Goal: Register for event/course

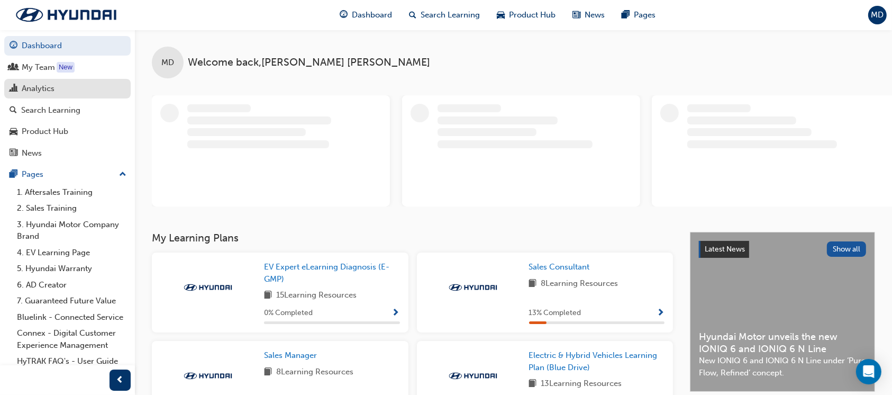
click at [43, 85] on div "Analytics" at bounding box center [38, 89] width 33 height 12
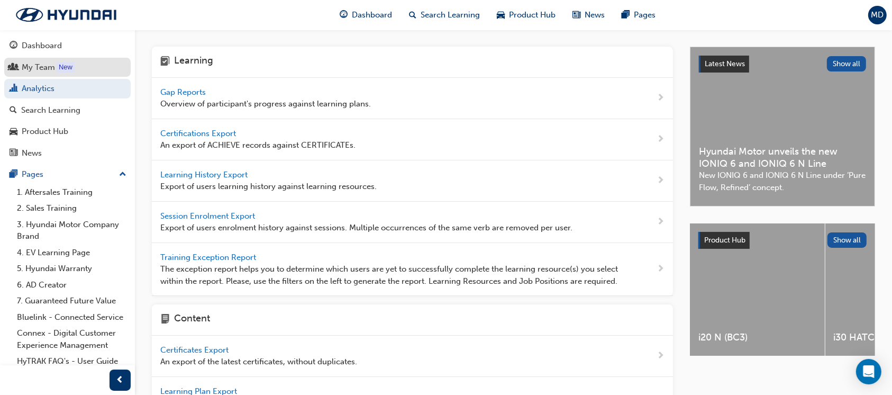
click at [42, 65] on div "My Team" at bounding box center [38, 67] width 33 height 12
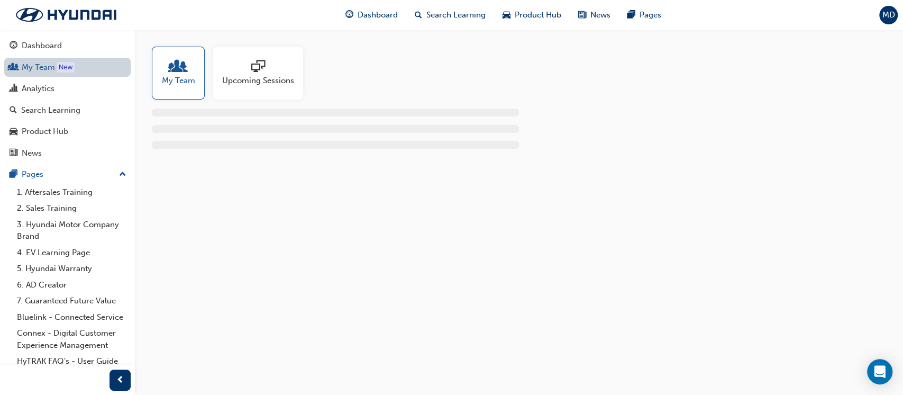
click at [34, 68] on link "My Team New" at bounding box center [67, 68] width 126 height 20
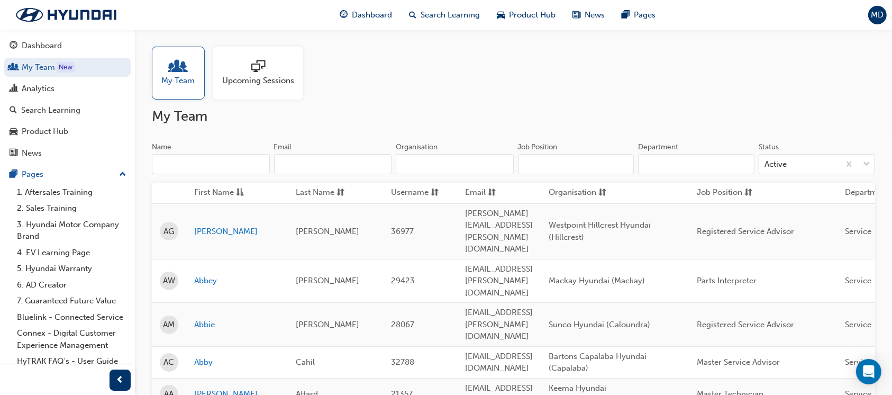
click at [172, 165] on input "Name" at bounding box center [211, 164] width 118 height 20
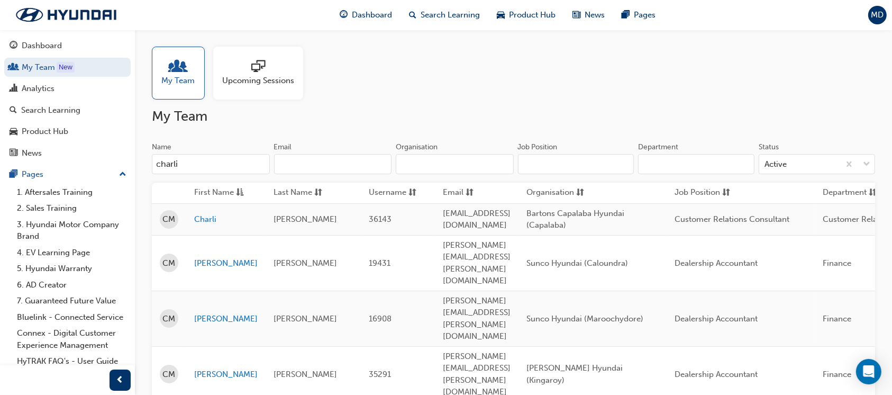
type input "charli"
drag, startPoint x: 765, startPoint y: 335, endPoint x: 187, endPoint y: 332, distance: 578.3
copy tr "Charlize Murphy 36630 charlize.murphy@westpointautos.com.au Westpoint Hyundai (…"
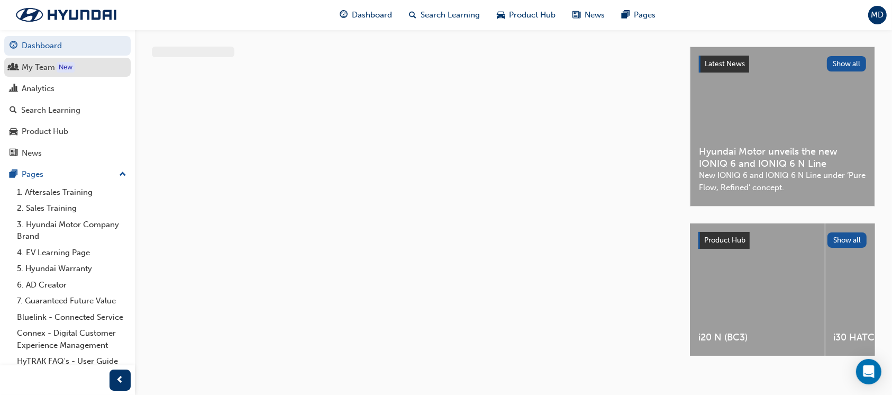
click at [53, 68] on div "My Team" at bounding box center [38, 67] width 33 height 12
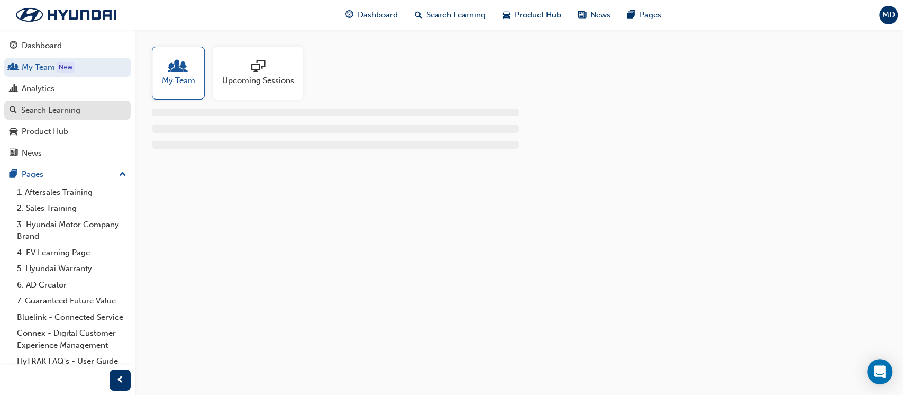
click at [38, 114] on div "Search Learning" at bounding box center [50, 110] width 59 height 12
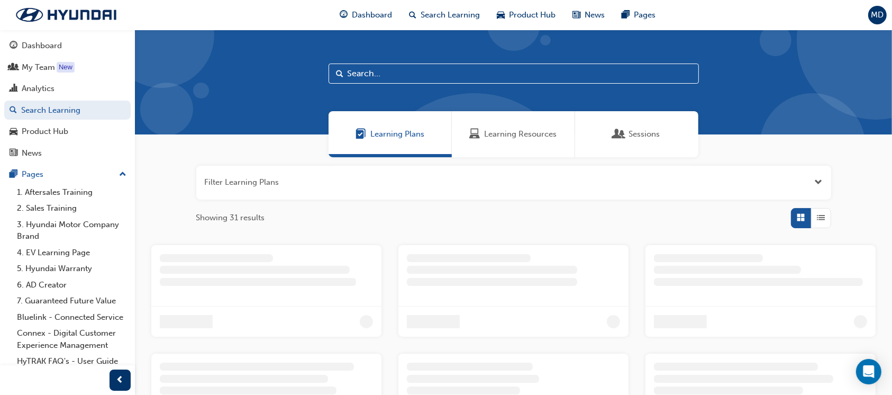
click at [506, 139] on span "Learning Resources" at bounding box center [521, 134] width 72 height 12
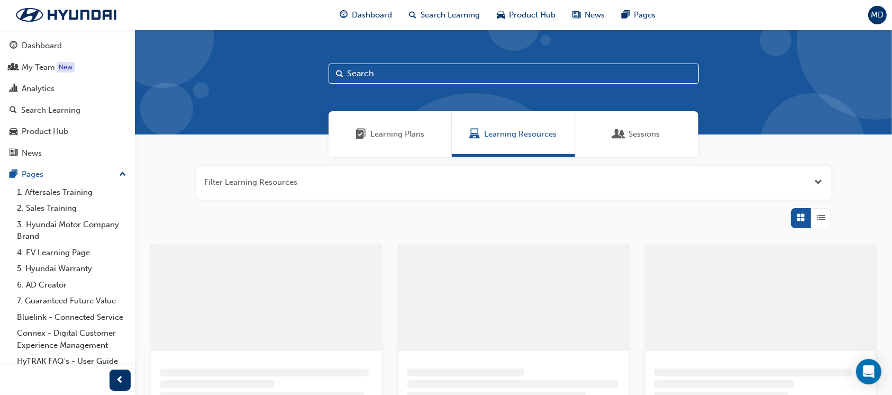
click at [458, 71] on input "text" at bounding box center [514, 73] width 370 height 20
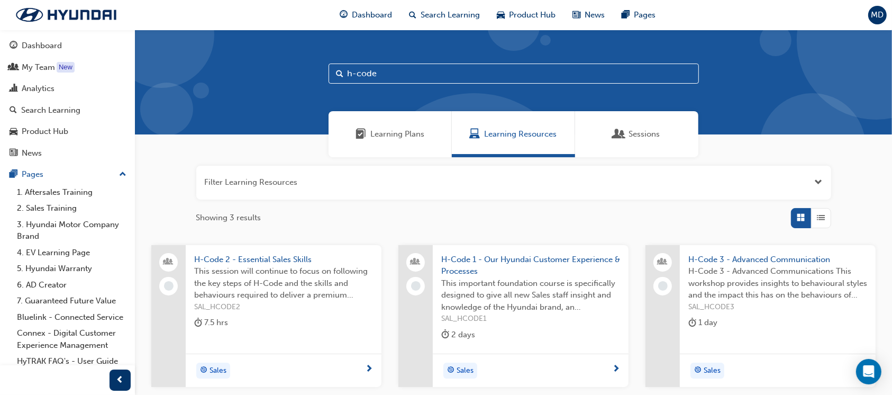
type input "h-code"
click at [532, 260] on span "H-Code 1 - Our Hyundai Customer Experience & Processes" at bounding box center [530, 265] width 179 height 24
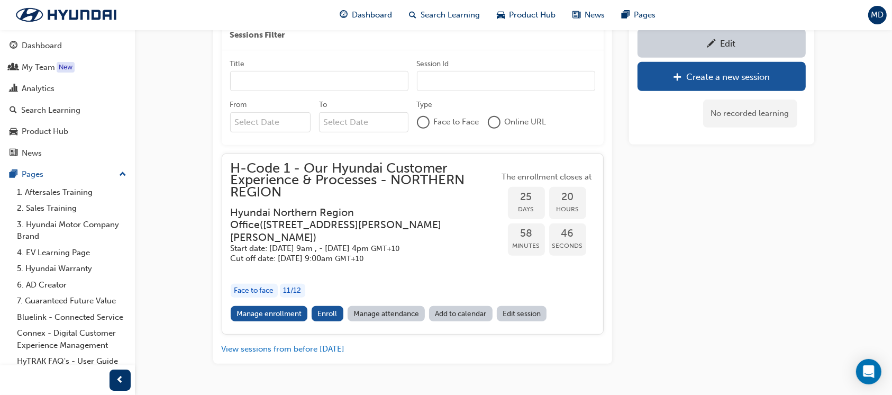
scroll to position [495, 0]
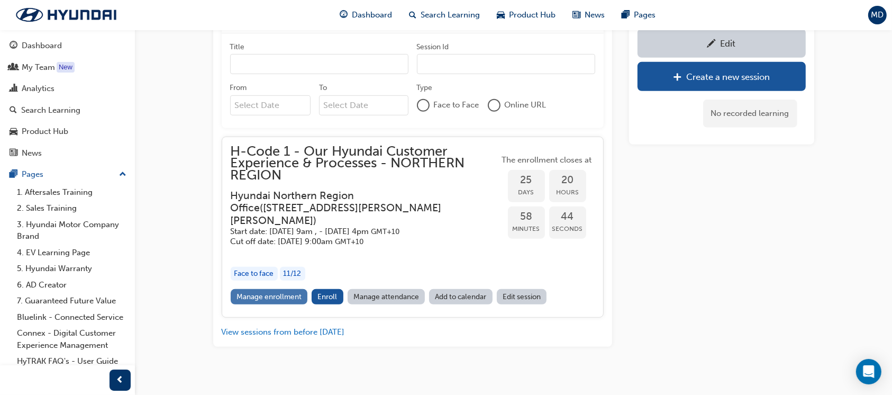
click at [281, 289] on link "Manage enrollment" at bounding box center [269, 296] width 77 height 15
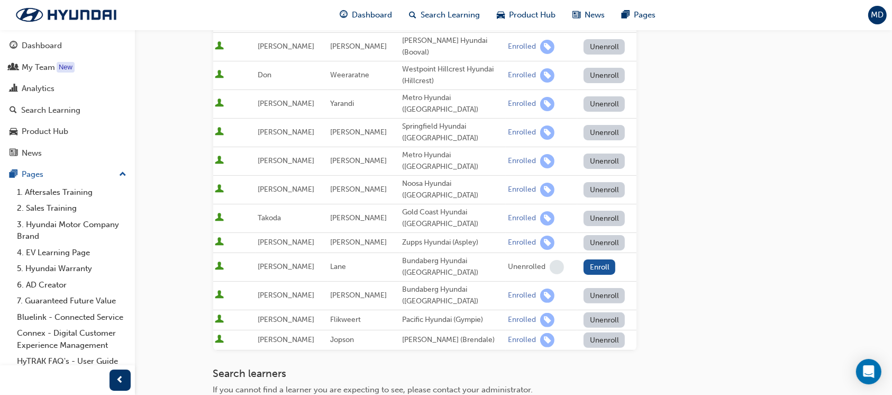
scroll to position [141, 0]
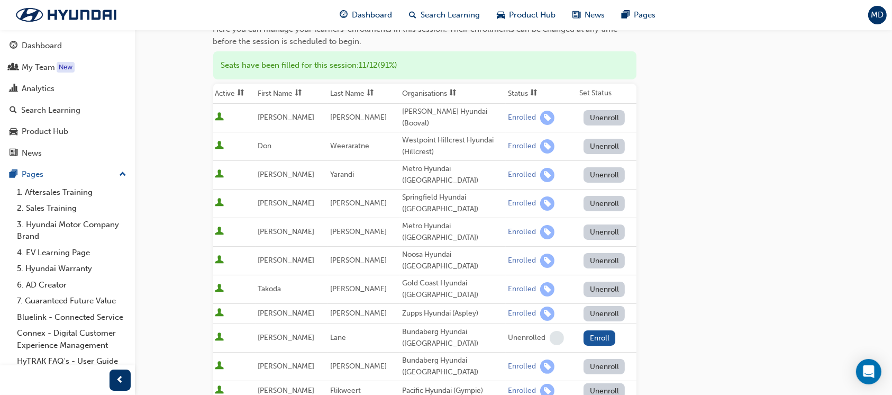
click at [435, 90] on th "Organisations" at bounding box center [453, 94] width 106 height 20
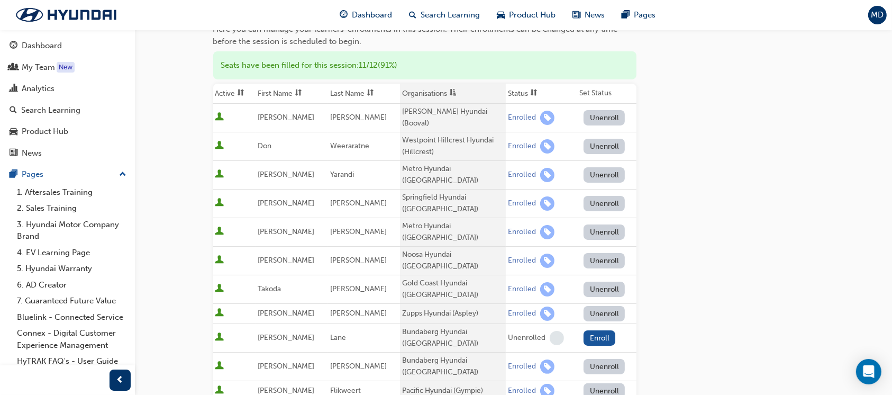
click at [435, 90] on th "Organisations" at bounding box center [453, 94] width 106 height 20
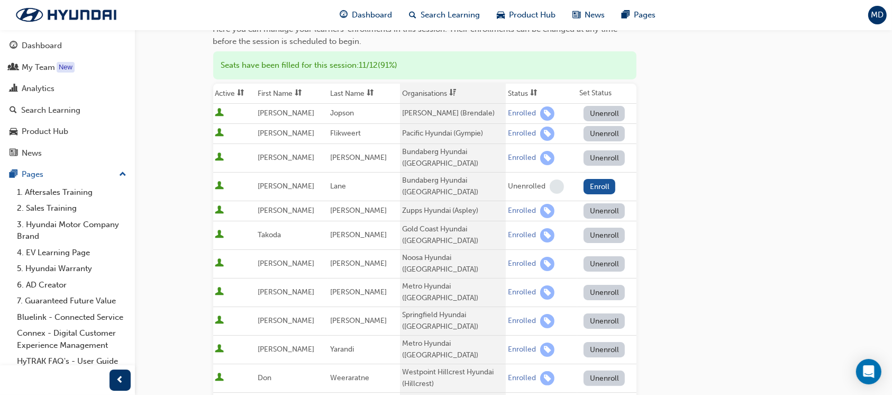
click at [436, 113] on div "Brendale Hyundai (Brendale)" at bounding box center [453, 113] width 102 height 12
click at [432, 148] on div "Bundaberg Hyundai (Bundaberg)" at bounding box center [453, 158] width 102 height 24
click at [425, 127] on div "Pacific Hyundai (Gympie)" at bounding box center [453, 133] width 102 height 12
click at [431, 113] on div "Brendale Hyundai (Brendale)" at bounding box center [453, 113] width 102 height 12
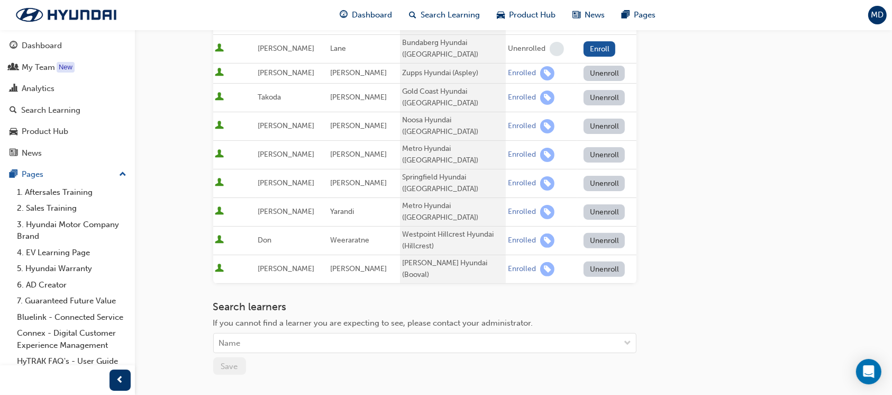
scroll to position [364, 0]
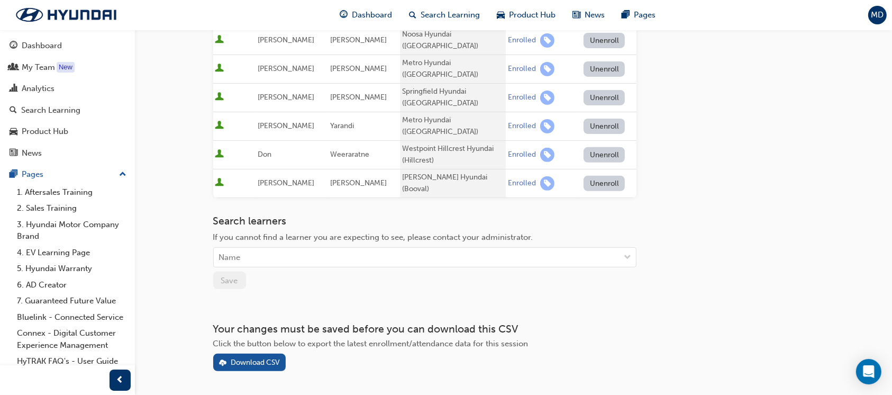
click at [673, 277] on div "Go to session detail page Manage enrollment for H-Code 1 - Our Hyundai Customer…" at bounding box center [513, 18] width 601 height 705
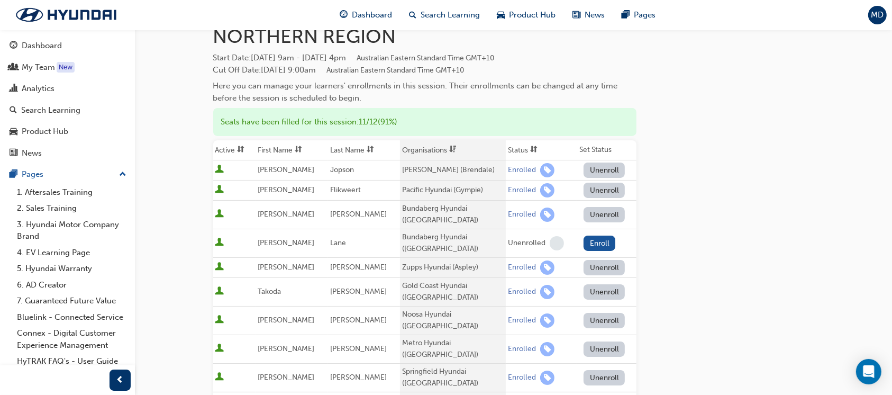
scroll to position [0, 0]
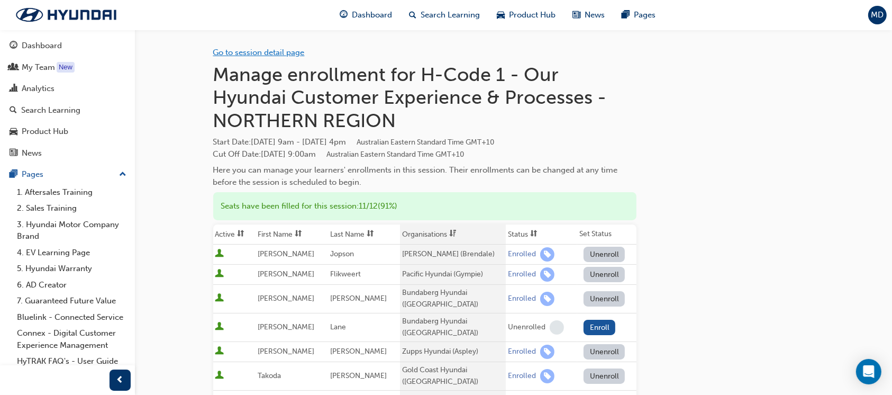
click at [286, 54] on div "Go to session detail page" at bounding box center [424, 44] width 423 height 29
click at [285, 53] on link "Go to session detail page" at bounding box center [259, 53] width 92 height 10
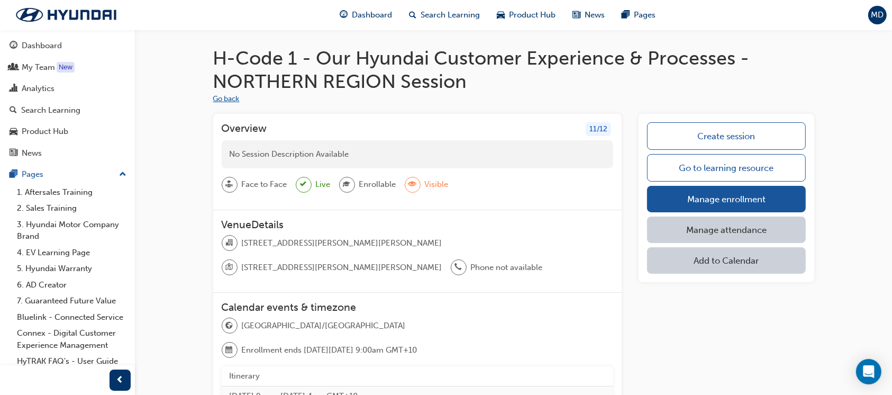
click at [237, 99] on button "Go back" at bounding box center [226, 99] width 26 height 12
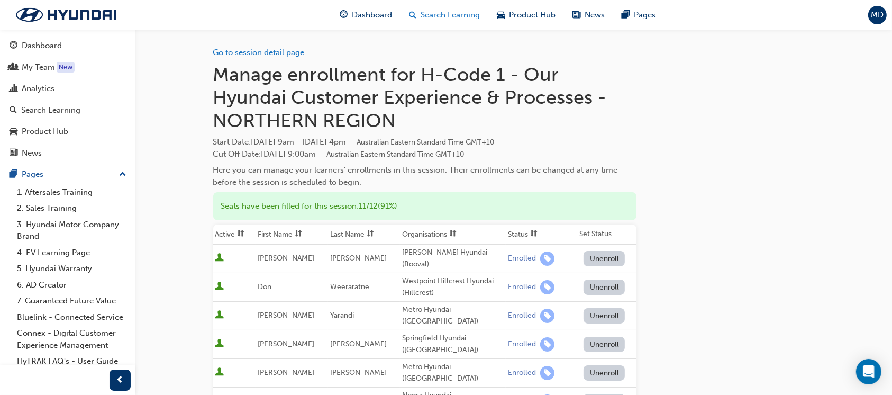
click at [436, 13] on span "Search Learning" at bounding box center [450, 15] width 59 height 12
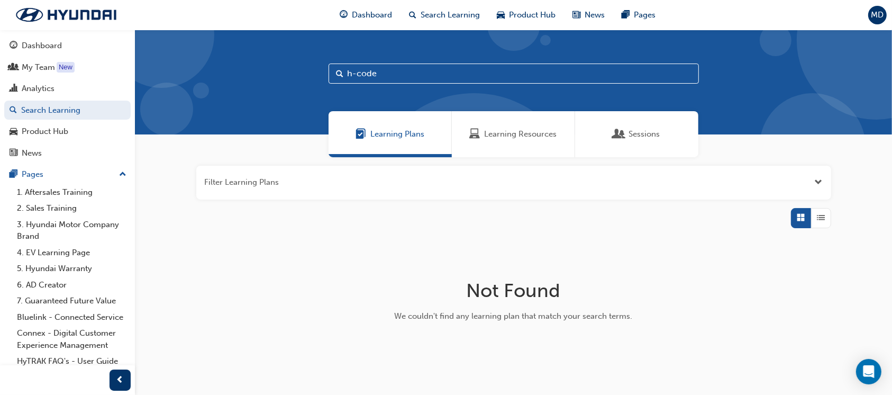
click at [503, 125] on div "Learning Resources" at bounding box center [513, 134] width 123 height 46
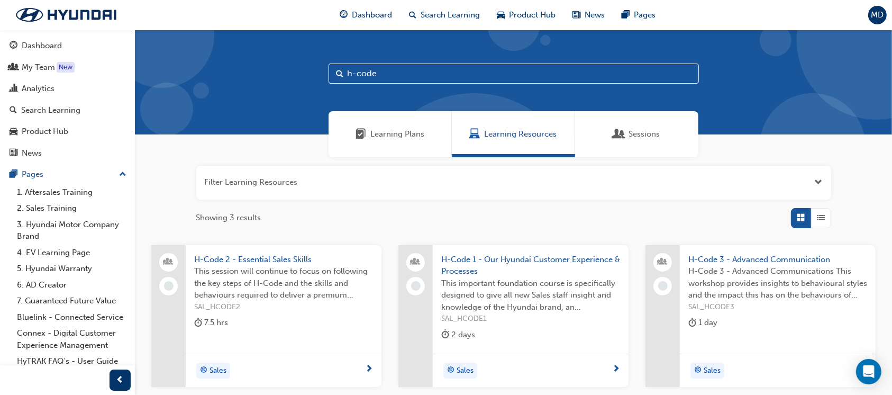
click at [533, 258] on span "H-Code 1 - Our Hyundai Customer Experience & Processes" at bounding box center [530, 265] width 179 height 24
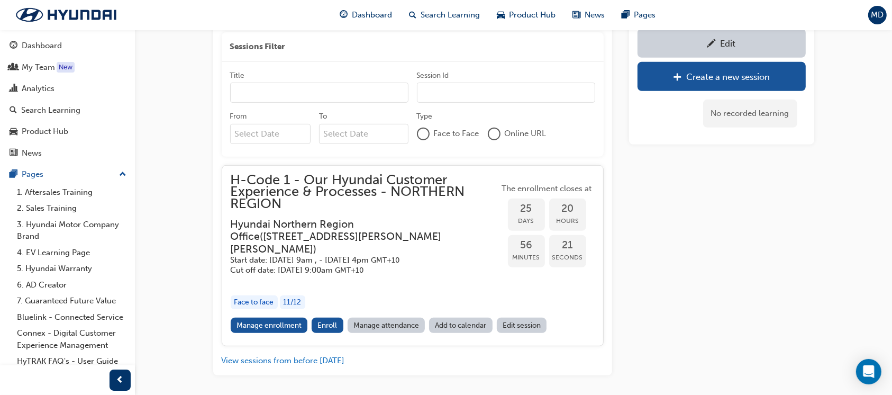
scroll to position [495, 0]
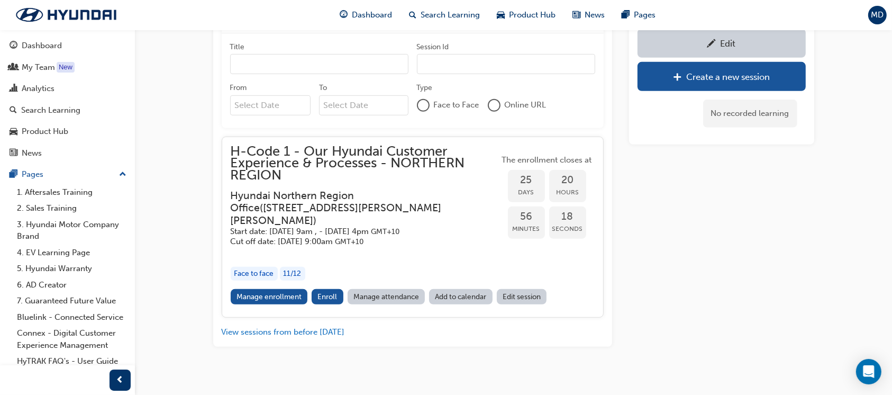
click at [521, 289] on link "Edit session" at bounding box center [522, 296] width 50 height 15
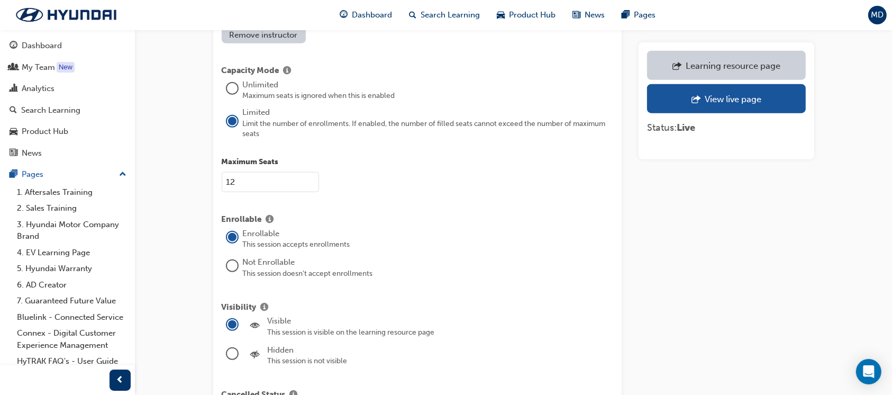
scroll to position [1037, 0]
drag, startPoint x: 242, startPoint y: 170, endPoint x: 207, endPoint y: 180, distance: 36.3
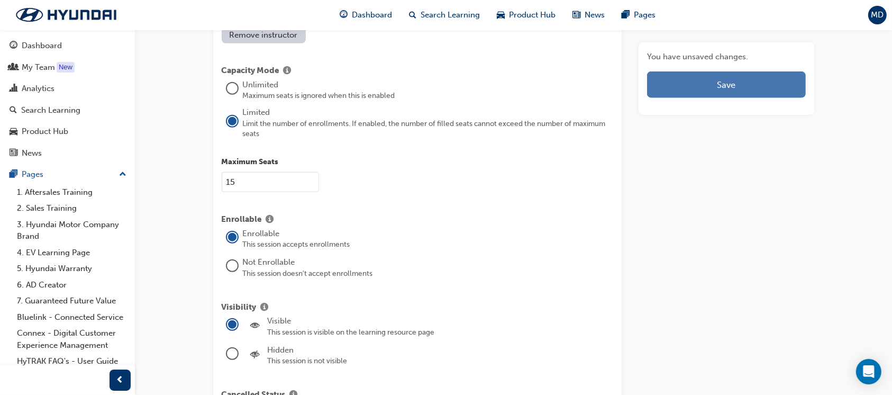
type input "15"
click at [694, 90] on button "Save" at bounding box center [726, 84] width 158 height 26
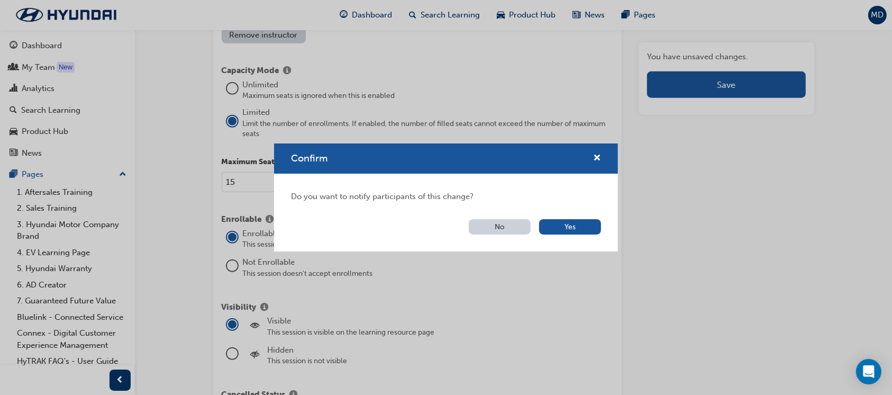
click at [567, 218] on div "Do you want to notify participants of this change? No Yes" at bounding box center [446, 213] width 344 height 78
click at [576, 229] on button "Yes" at bounding box center [570, 226] width 62 height 15
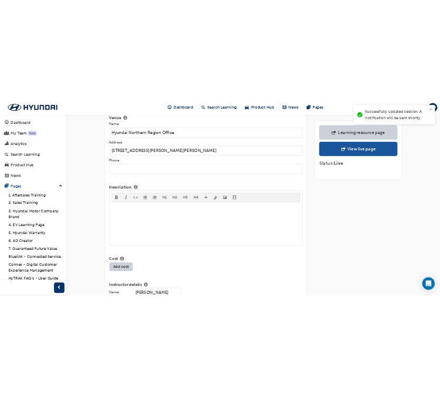
scroll to position [0, 0]
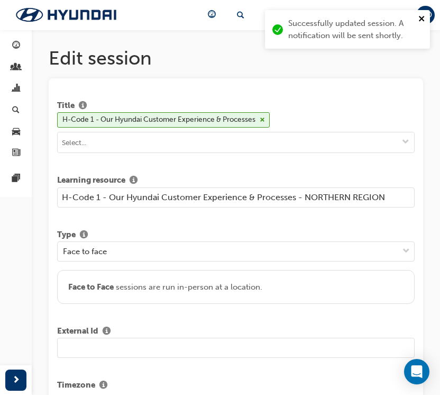
click at [419, 20] on icon "close" at bounding box center [421, 18] width 7 height 8
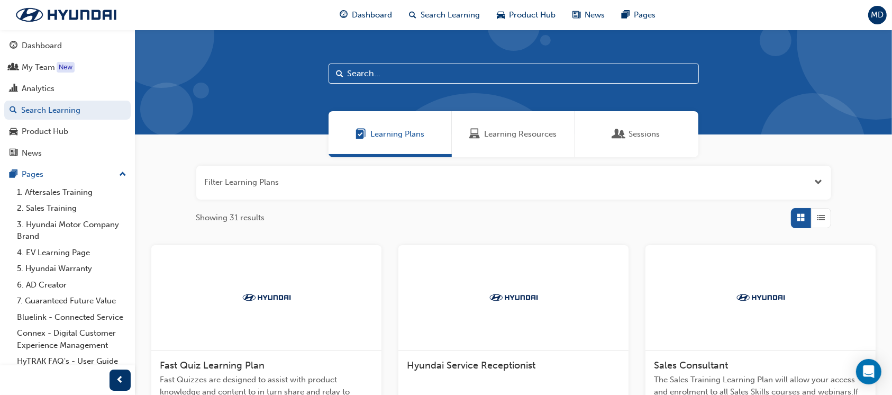
click at [486, 76] on input "text" at bounding box center [514, 73] width 370 height 20
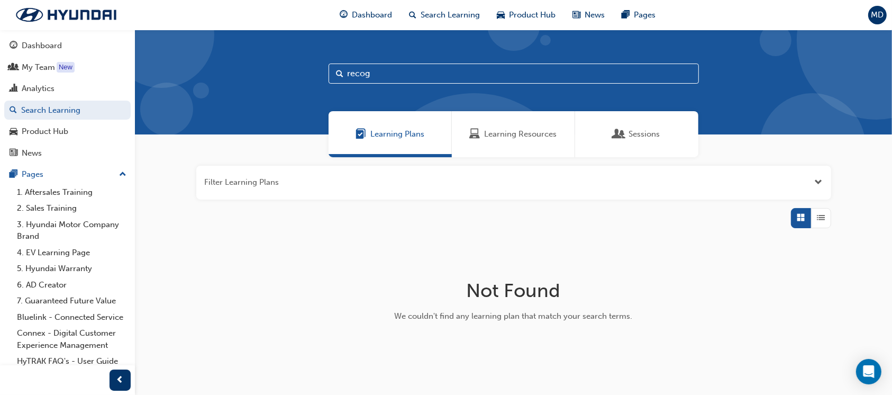
type input "recog"
click at [615, 134] on span "Sessions" at bounding box center [619, 134] width 11 height 12
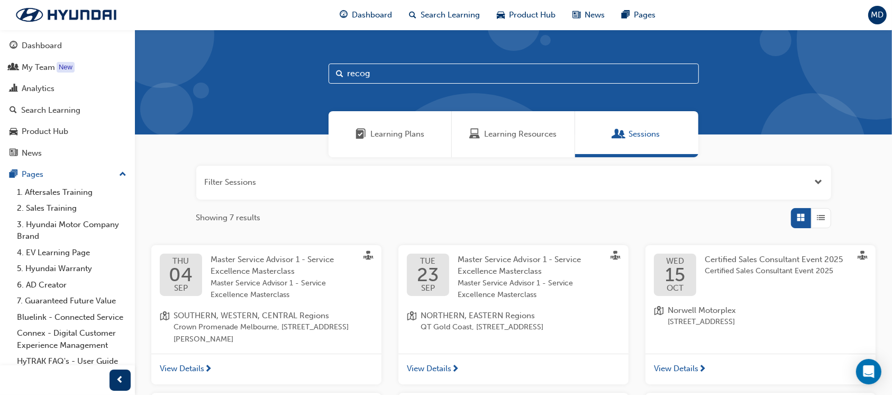
click at [733, 260] on span "Certified Sales Consultant Event 2025" at bounding box center [774, 259] width 138 height 10
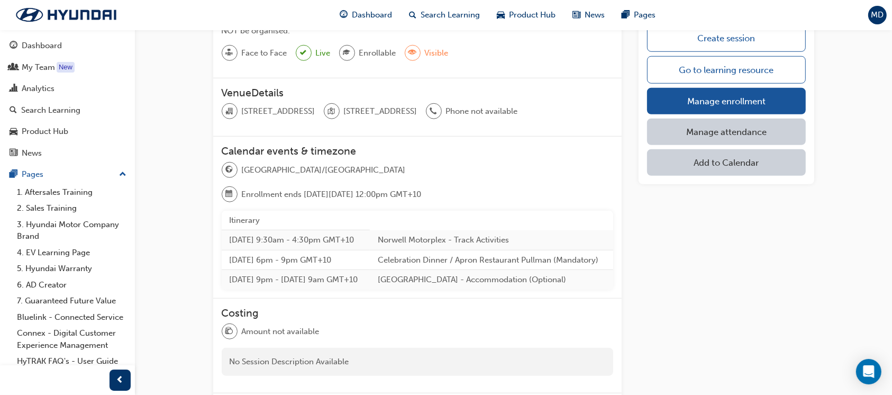
scroll to position [854, 0]
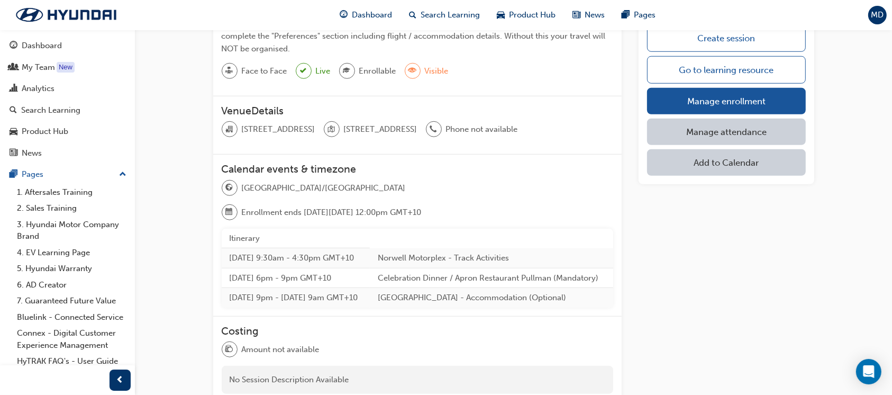
click at [445, 248] on td "Norwell Motorplex - Track Activities" at bounding box center [491, 258] width 243 height 20
click at [294, 248] on td "Wed 15 Oct 2025 9:30am - 4:30pm GMT+10" at bounding box center [296, 258] width 149 height 20
click at [295, 248] on td "Wed 15 Oct 2025 9:30am - 4:30pm GMT+10" at bounding box center [296, 258] width 149 height 20
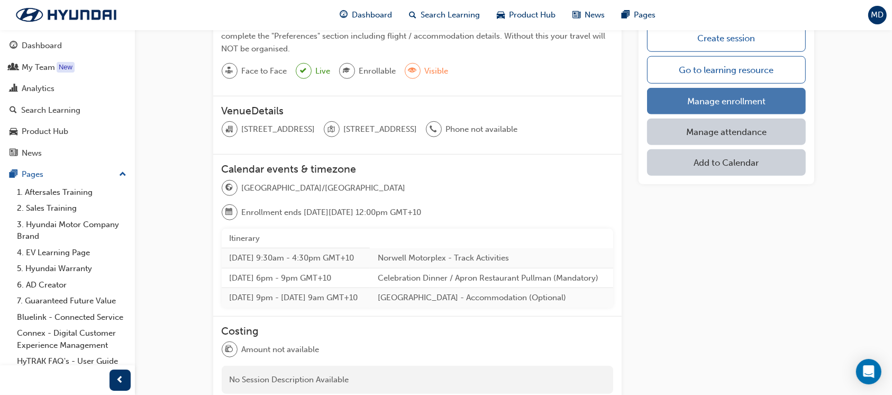
click at [711, 95] on link "Manage enrollment" at bounding box center [726, 101] width 158 height 26
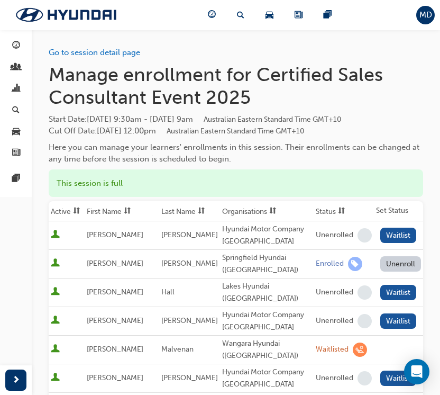
click at [338, 216] on span "sorting-icon" at bounding box center [341, 211] width 7 height 9
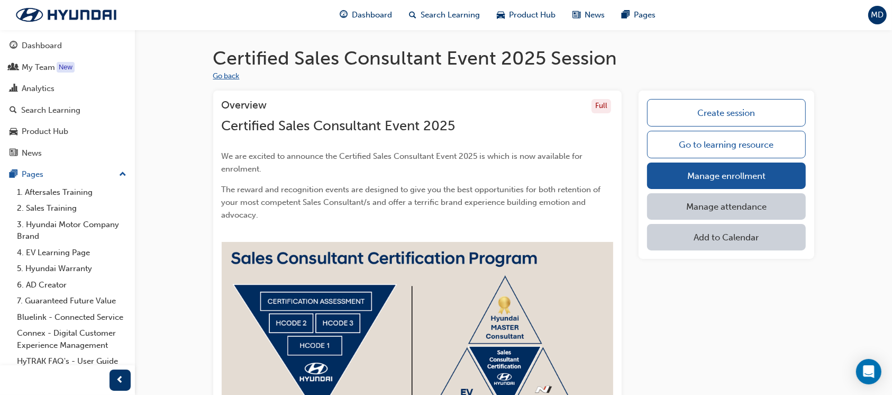
click at [224, 78] on button "Go back" at bounding box center [226, 76] width 26 height 12
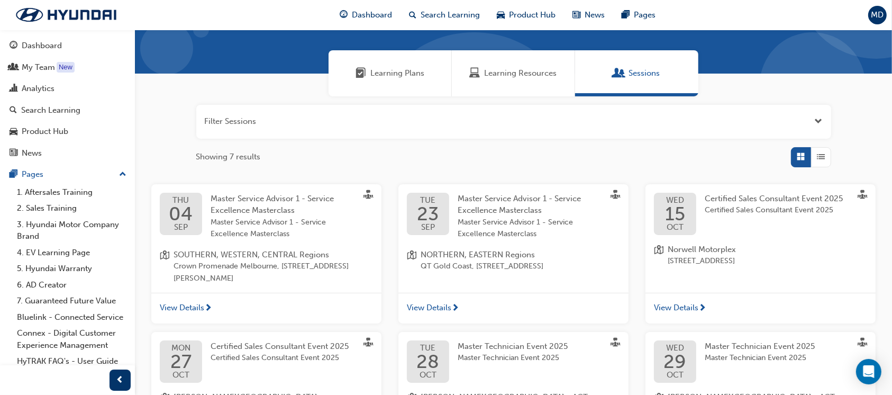
scroll to position [141, 0]
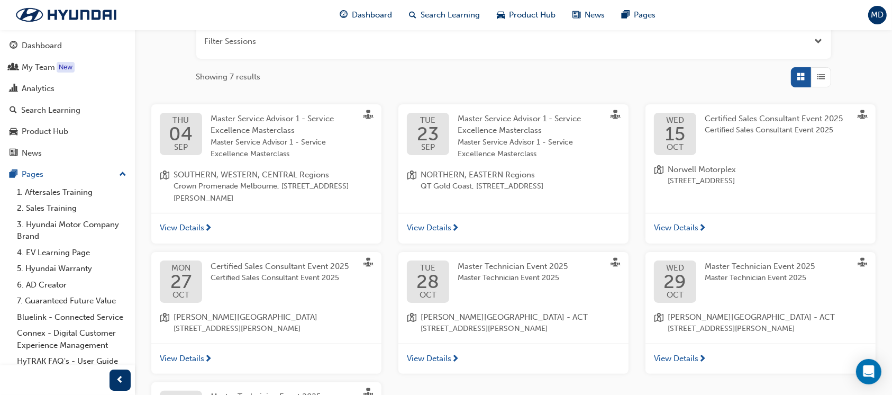
click at [295, 265] on span "Certified Sales Consultant Event 2025" at bounding box center [280, 266] width 138 height 10
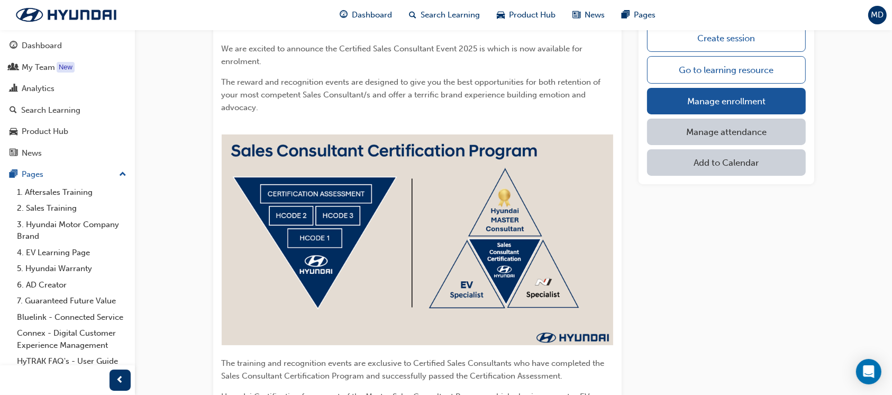
scroll to position [212, 0]
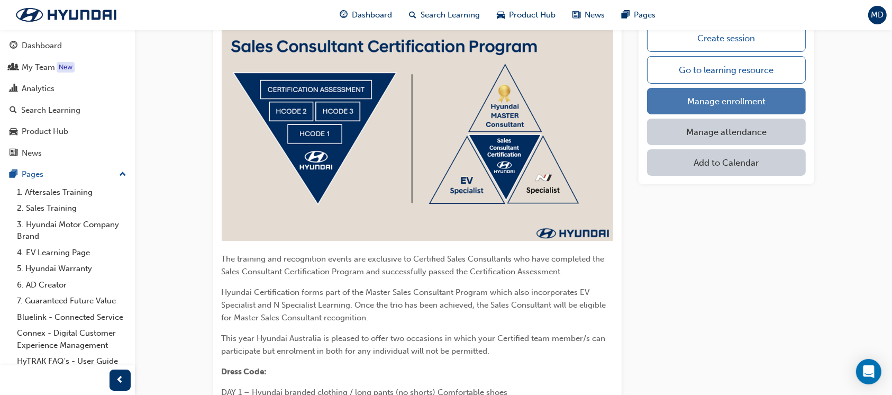
click at [745, 101] on link "Manage enrollment" at bounding box center [726, 101] width 158 height 26
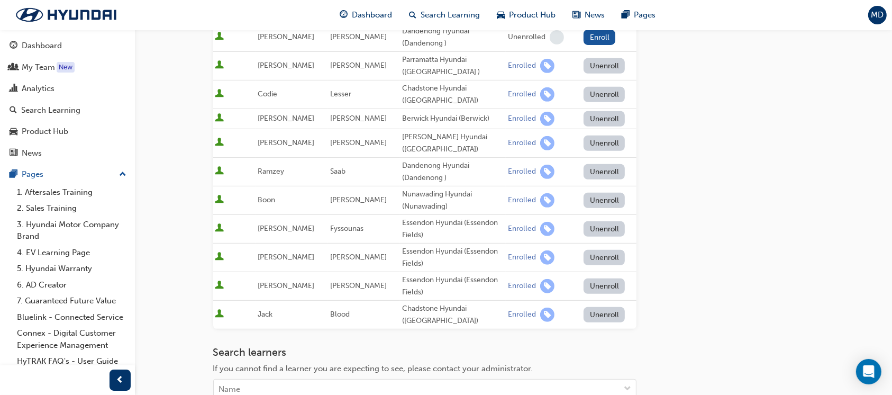
scroll to position [516, 0]
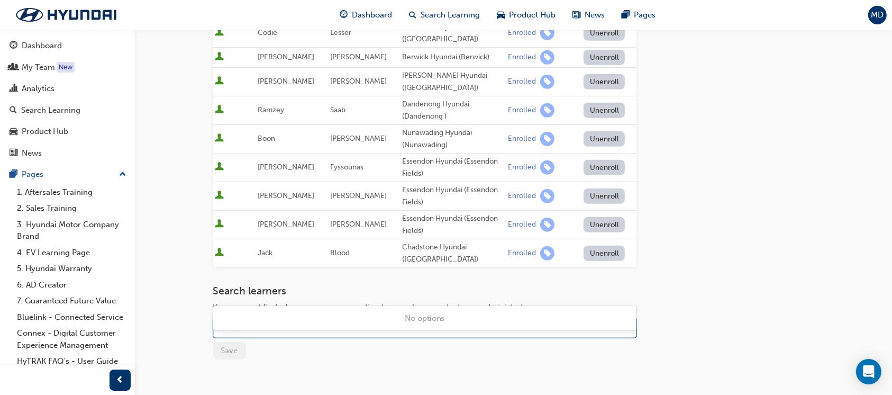
click at [356, 318] on div "Name" at bounding box center [417, 327] width 406 height 19
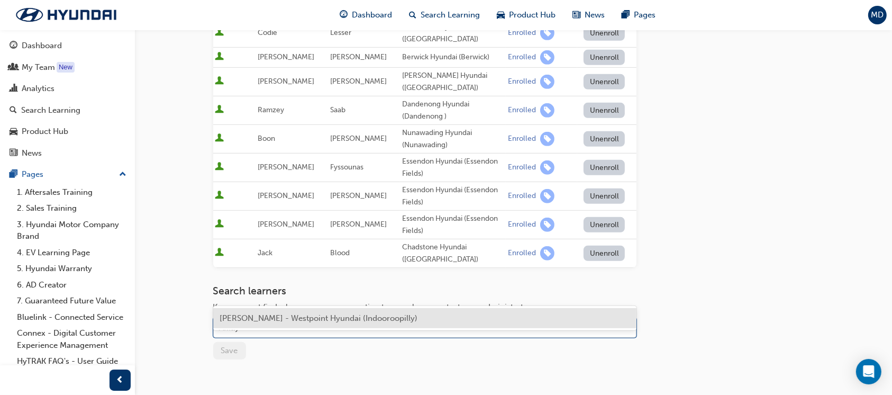
type input "[PERSON_NAME]"
click at [402, 319] on div "[PERSON_NAME] - Westpoint Hyundai (Indooroopilly)" at bounding box center [424, 318] width 423 height 21
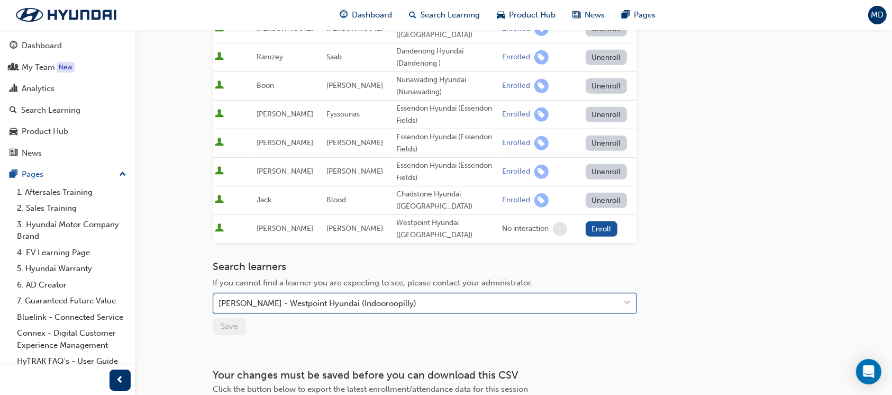
scroll to position [587, 0]
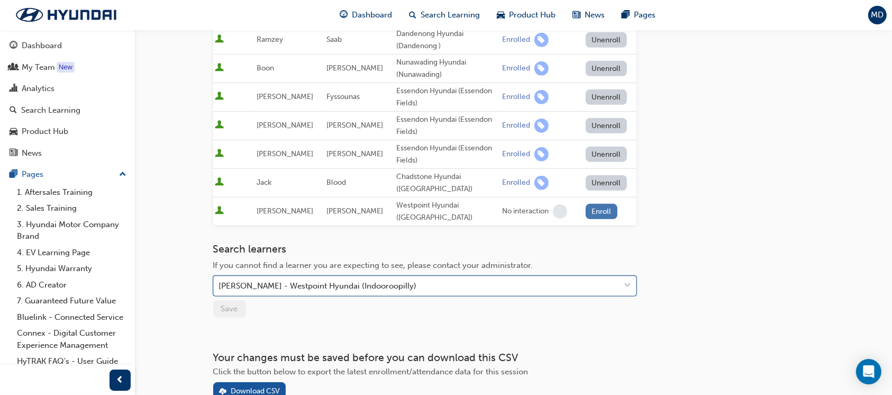
click at [605, 204] on button "Enroll" at bounding box center [602, 211] width 32 height 15
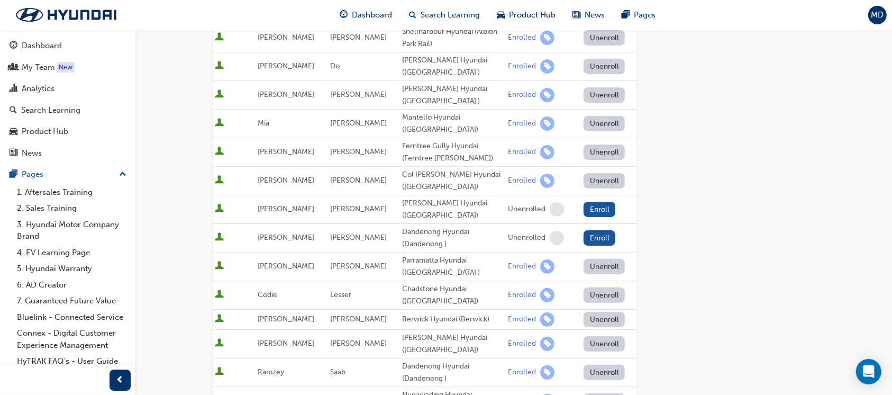
scroll to position [70, 0]
